Goal: Transaction & Acquisition: Purchase product/service

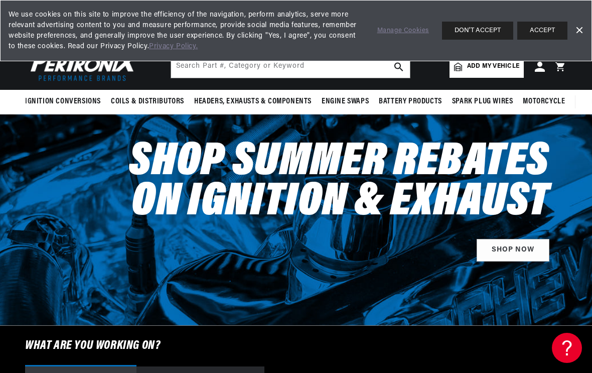
click at [546, 26] on button "ACCEPT" at bounding box center [543, 31] width 50 height 18
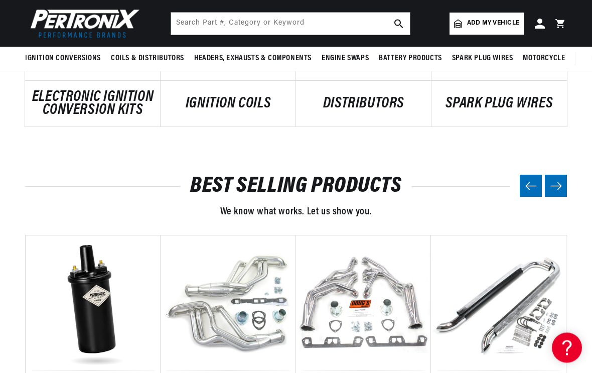
scroll to position [691, 0]
click at [565, 19] on icon at bounding box center [562, 23] width 22 height 11
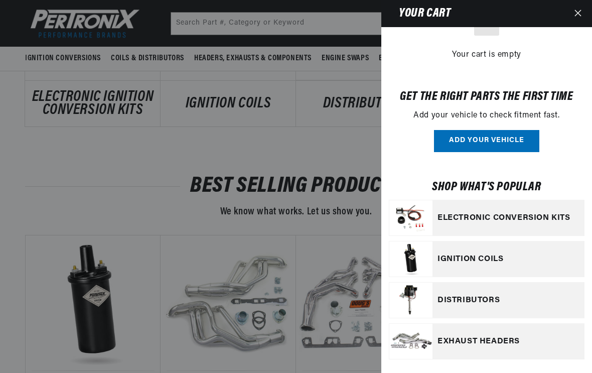
scroll to position [34, 0]
click at [504, 260] on link "Your cart" at bounding box center [504, 260] width 0 height 0
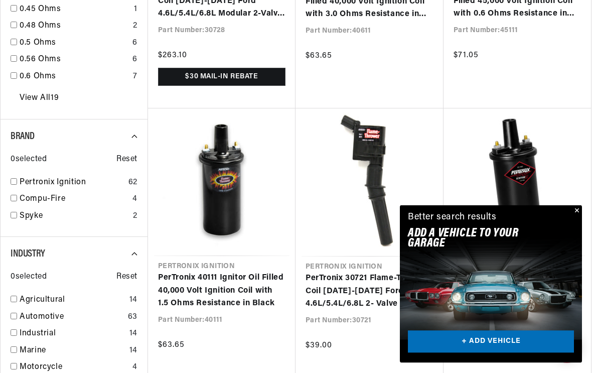
scroll to position [853, 0]
click at [237, 272] on link "PerTronix 40111 Ignitor Oil Filled 40,000 Volt Ignition Coil with 1.5 Ohms Resi…" at bounding box center [222, 291] width 128 height 39
click at [228, 272] on link "PerTronix 40111 Ignitor Oil Filled 40,000 Volt Ignition Coil with 1.5 Ohms Resi…" at bounding box center [222, 291] width 128 height 39
